Goal: Information Seeking & Learning: Learn about a topic

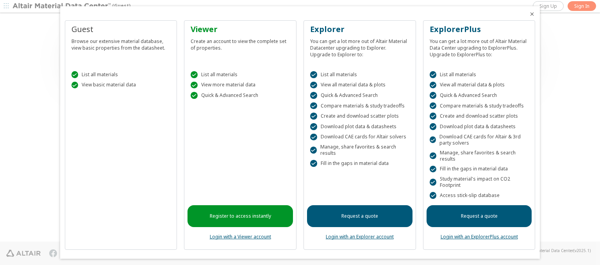
click at [529, 13] on icon "Close" at bounding box center [532, 14] width 6 height 6
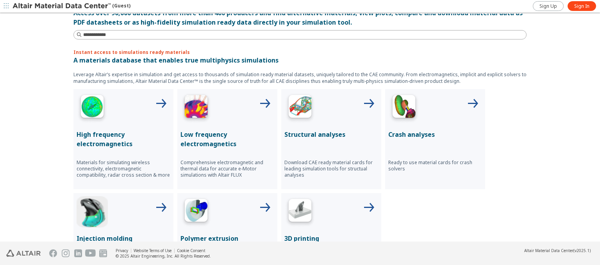
scroll to position [231, 0]
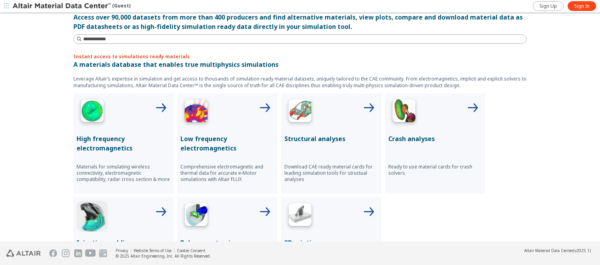
click at [305, 136] on p "Structural analyses" at bounding box center [332, 138] width 94 height 9
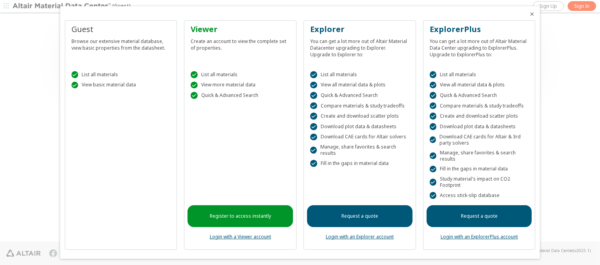
click at [131, 208] on div "Guest Browse our extensive material database, view basic properties from the da…" at bounding box center [121, 134] width 113 height 229
click at [124, 237] on div "Guest Browse our extensive material database, view basic properties from the da…" at bounding box center [121, 134] width 113 height 229
click at [107, 83] on div " View basic material data" at bounding box center [121, 85] width 99 height 7
click at [75, 72] on div "" at bounding box center [75, 74] width 7 height 7
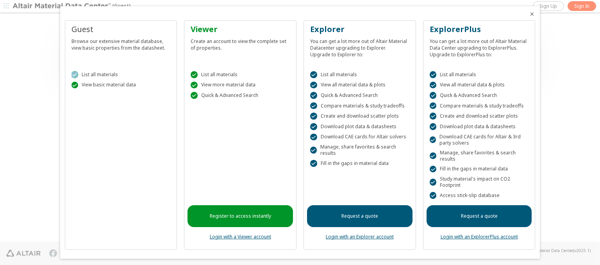
drag, startPoint x: 71, startPoint y: 78, endPoint x: 74, endPoint y: 81, distance: 4.5
click at [72, 79] on div " List all materials  View basic material data" at bounding box center [121, 77] width 106 height 33
click at [76, 85] on div "" at bounding box center [75, 85] width 7 height 7
click at [72, 85] on div "" at bounding box center [75, 85] width 7 height 7
click at [83, 105] on div "Guest Browse our extensive material database, view basic properties from the da…" at bounding box center [121, 134] width 113 height 229
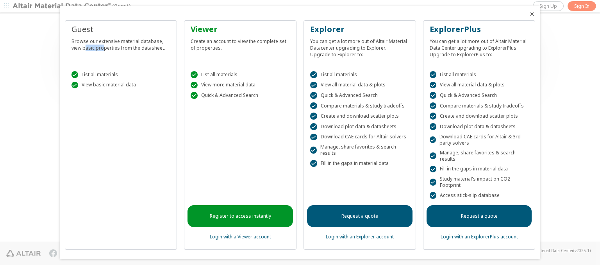
drag, startPoint x: 84, startPoint y: 44, endPoint x: 103, endPoint y: 52, distance: 20.5
click at [103, 52] on div "Guest Browse our extensive material database, view basic properties from the da…" at bounding box center [121, 43] width 106 height 38
click at [112, 61] on div " List all materials  View basic material data" at bounding box center [121, 77] width 106 height 33
click at [529, 11] on icon "Close" at bounding box center [532, 14] width 6 height 6
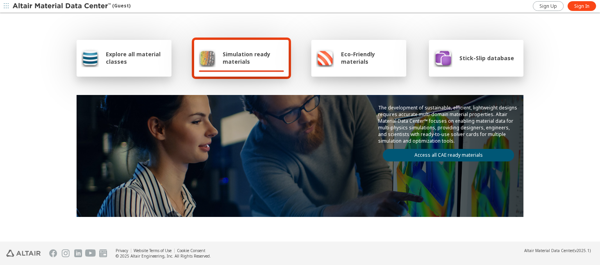
click at [257, 70] on div at bounding box center [242, 71] width 86 height 2
click at [252, 69] on div "Simulation ready materials" at bounding box center [241, 58] width 95 height 37
click at [416, 152] on link "Access all CAE ready materials" at bounding box center [448, 155] width 131 height 13
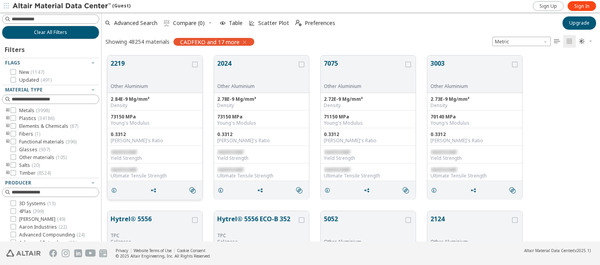
scroll to position [186, 493]
click at [16, 110] on label "Metals ( 3998 )" at bounding box center [30, 111] width 39 height 6
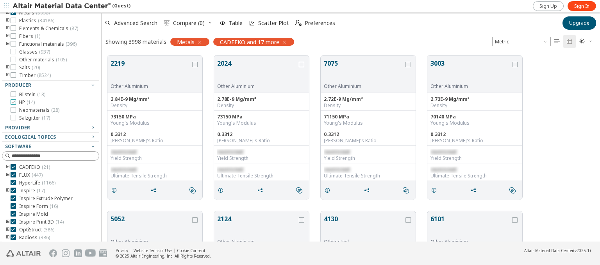
scroll to position [99, 0]
click at [11, 165] on icon at bounding box center [13, 165] width 5 height 5
click at [13, 174] on icon at bounding box center [13, 173] width 5 height 5
click at [14, 189] on icon at bounding box center [13, 188] width 5 height 5
click at [13, 197] on icon at bounding box center [13, 196] width 5 height 5
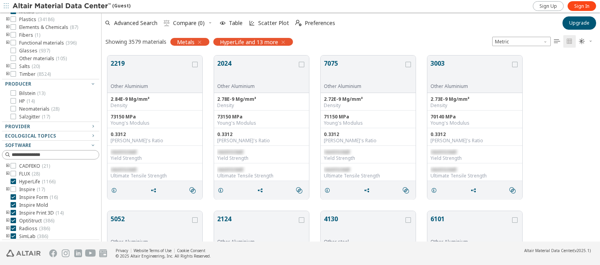
click at [13, 205] on icon at bounding box center [13, 204] width 5 height 5
click at [14, 197] on icon at bounding box center [13, 196] width 5 height 5
click at [14, 205] on icon at bounding box center [13, 204] width 5 height 5
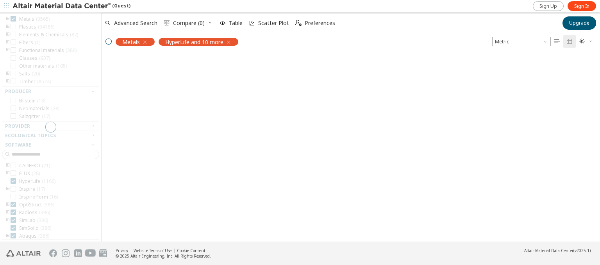
scroll to position [91, 0]
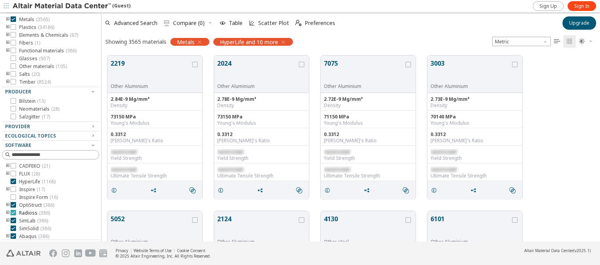
click at [13, 213] on icon at bounding box center [13, 212] width 5 height 5
click at [13, 221] on icon at bounding box center [13, 220] width 5 height 5
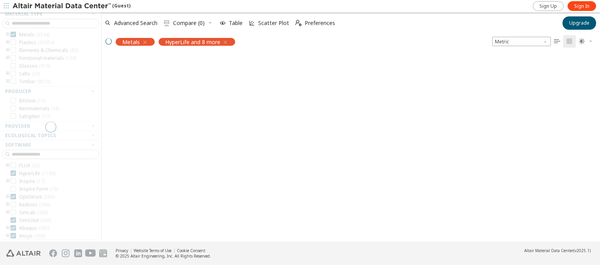
scroll to position [75, 0]
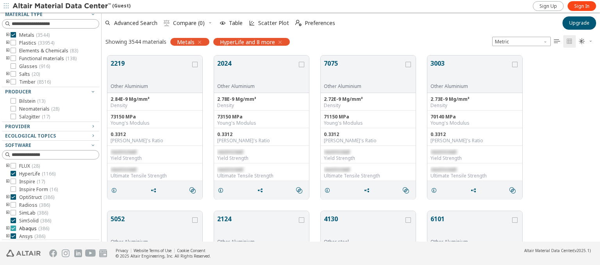
click at [13, 226] on icon at bounding box center [13, 228] width 5 height 5
click at [13, 220] on icon at bounding box center [13, 220] width 5 height 5
click at [14, 234] on icon at bounding box center [13, 234] width 5 height 5
click at [13, 225] on icon at bounding box center [13, 226] width 5 height 5
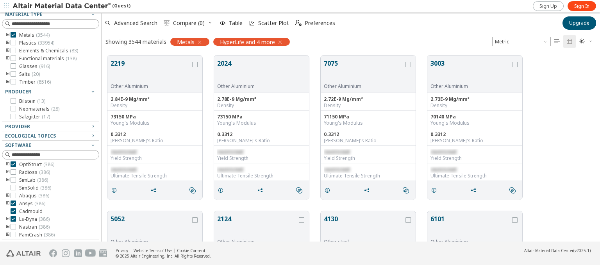
click at [14, 219] on icon at bounding box center [13, 218] width 5 height 5
click at [13, 211] on icon at bounding box center [13, 210] width 5 height 5
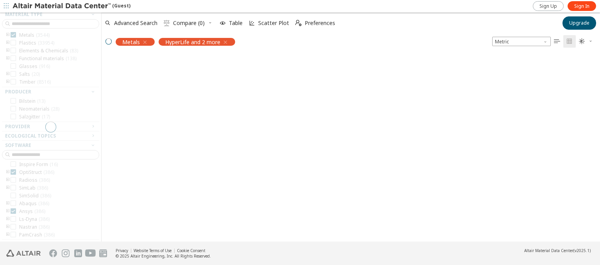
scroll to position [25, 0]
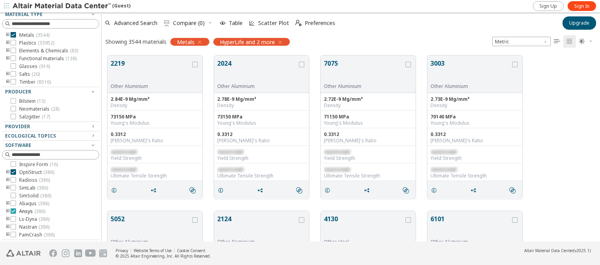
click at [13, 213] on div at bounding box center [13, 210] width 5 height 5
click at [14, 197] on icon at bounding box center [13, 196] width 5 height 5
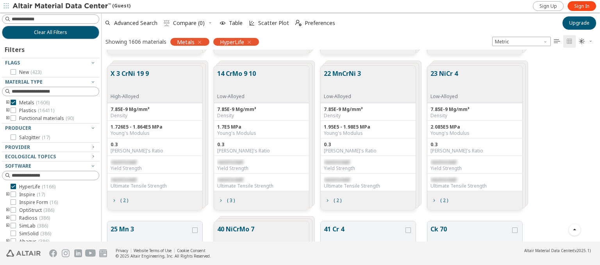
scroll to position [4222, 0]
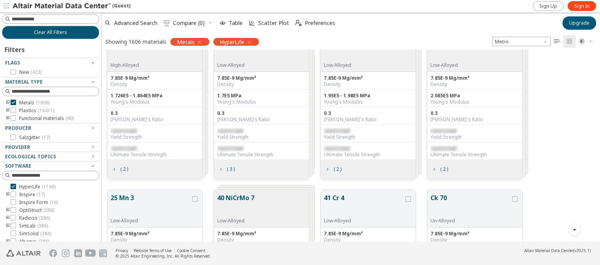
click at [572, 83] on div "X 3 CrNi 19 9 High-Alloyed 7.85E-9 Mg/mm³ Density 1.726E5 - 1.864E5 MPa Young's…" at bounding box center [351, 107] width 499 height 156
